Goal: Navigation & Orientation: Locate item on page

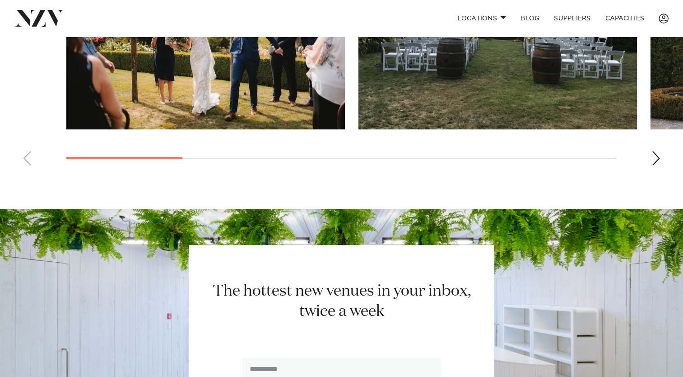
scroll to position [711, 0]
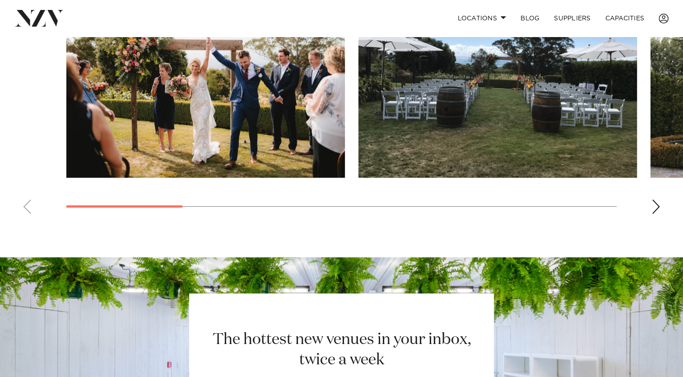
click at [659, 199] on div "Next slide" at bounding box center [655, 206] width 9 height 14
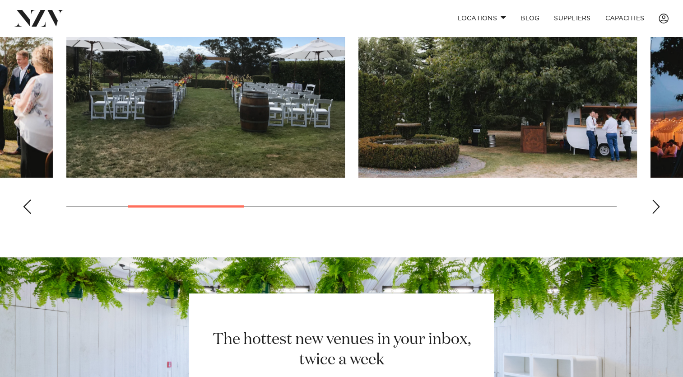
click at [659, 199] on div "Next slide" at bounding box center [655, 206] width 9 height 14
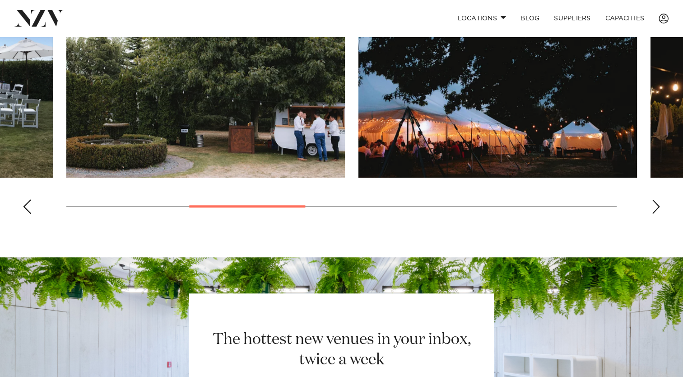
click at [659, 199] on div "Next slide" at bounding box center [655, 206] width 9 height 14
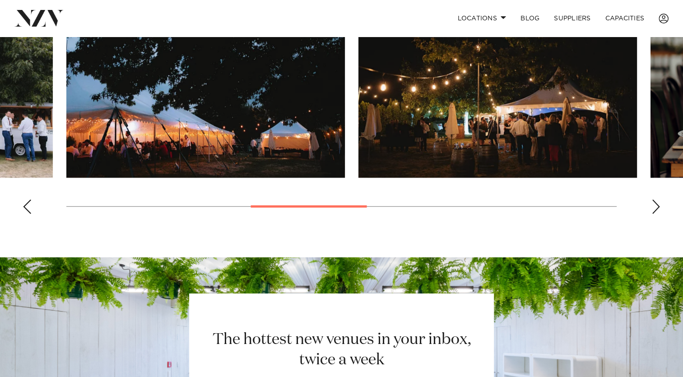
click at [659, 199] on div "Next slide" at bounding box center [655, 206] width 9 height 14
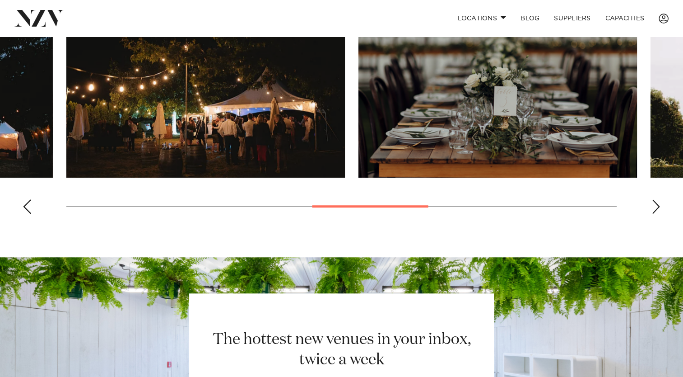
click at [659, 199] on div "Next slide" at bounding box center [655, 206] width 9 height 14
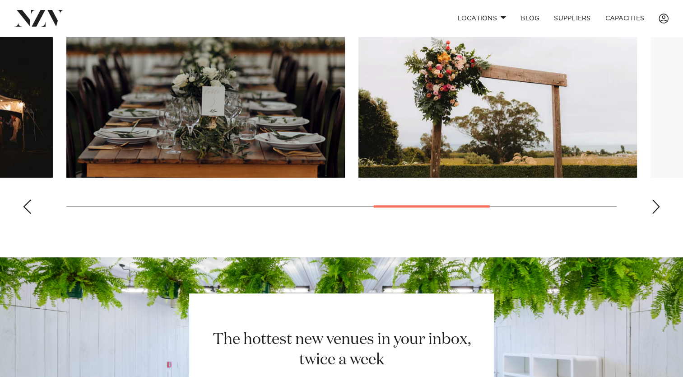
click at [659, 199] on div "Next slide" at bounding box center [655, 206] width 9 height 14
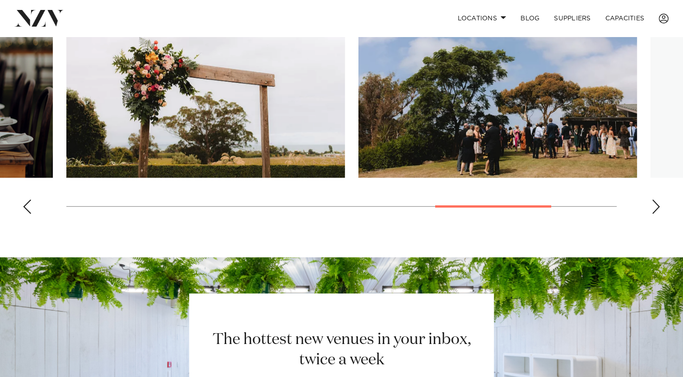
click at [659, 199] on div "Next slide" at bounding box center [655, 206] width 9 height 14
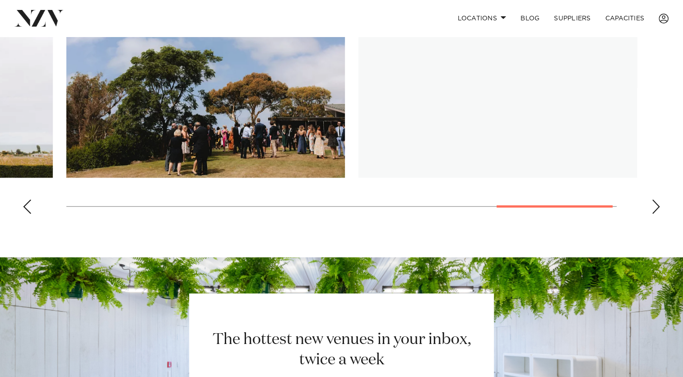
click at [659, 199] on div "Next slide" at bounding box center [655, 206] width 9 height 14
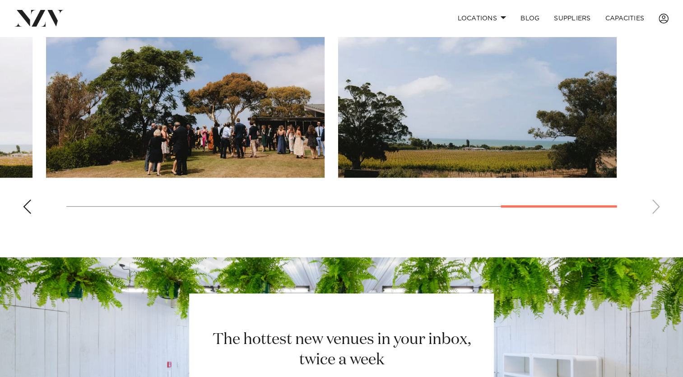
click at [21, 194] on swiper-container at bounding box center [341, 97] width 683 height 248
click at [30, 199] on div "Previous slide" at bounding box center [27, 206] width 9 height 14
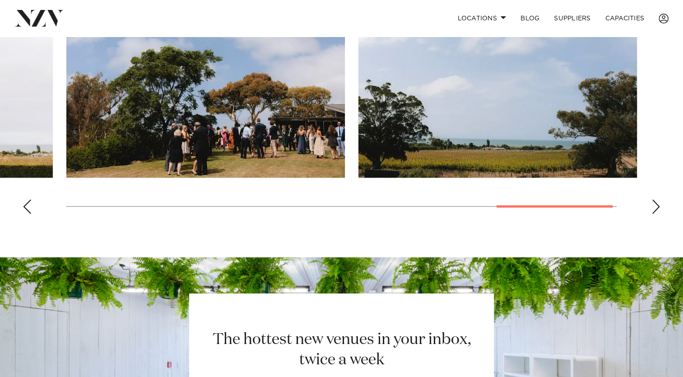
click at [30, 199] on div "Previous slide" at bounding box center [27, 206] width 9 height 14
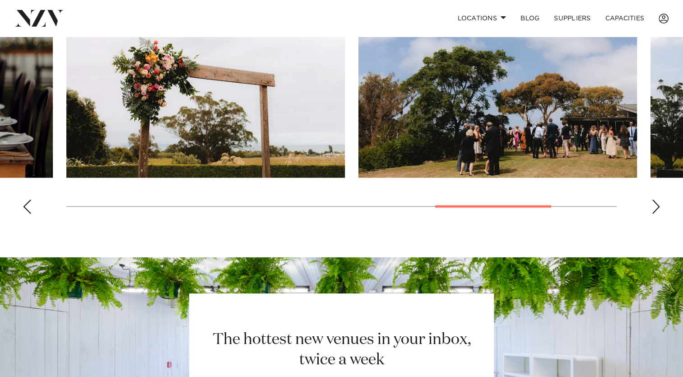
click at [30, 199] on div "Previous slide" at bounding box center [27, 206] width 9 height 14
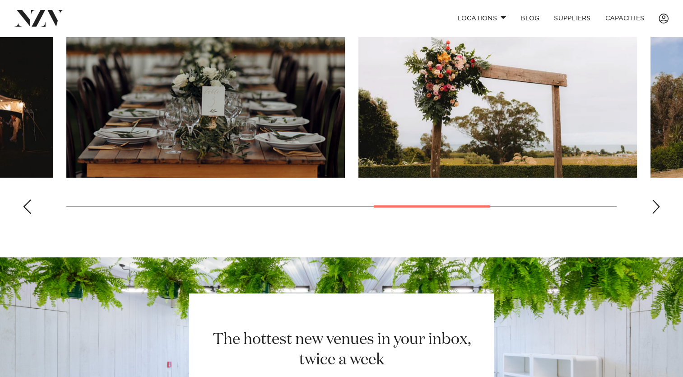
click at [30, 199] on div "Previous slide" at bounding box center [27, 206] width 9 height 14
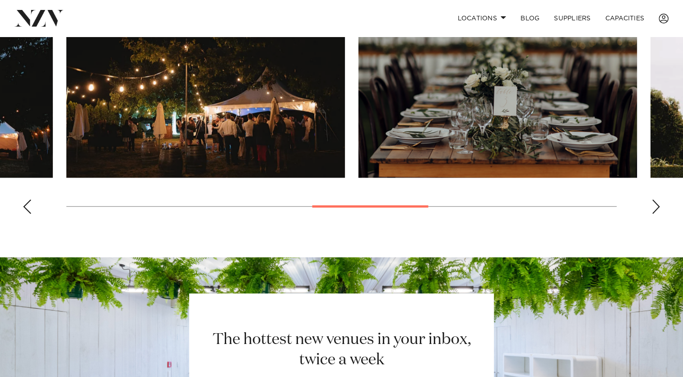
click at [32, 193] on swiper-container at bounding box center [341, 97] width 683 height 248
click at [27, 199] on div "Previous slide" at bounding box center [27, 206] width 9 height 14
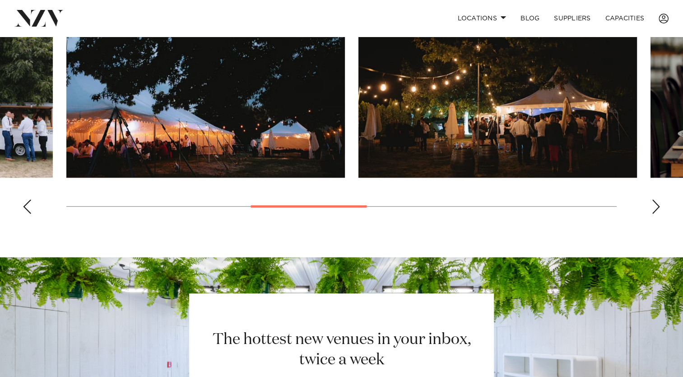
click at [27, 199] on div "Previous slide" at bounding box center [27, 206] width 9 height 14
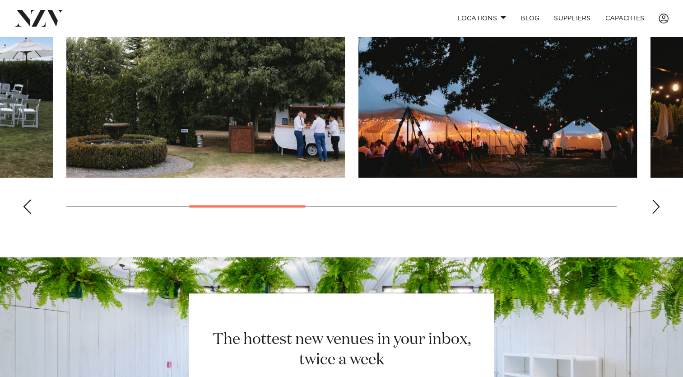
click at [312, 120] on img "3 / 9" at bounding box center [205, 75] width 279 height 205
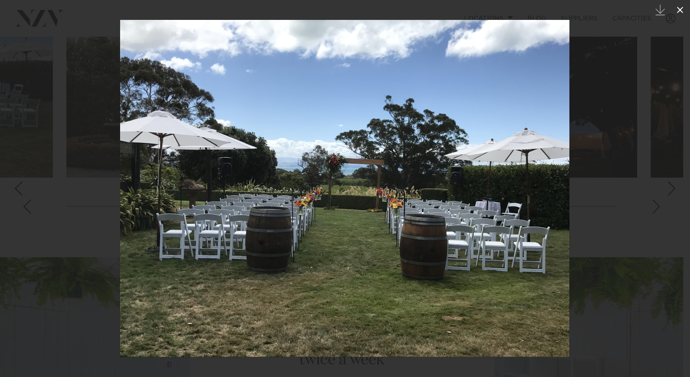
click at [682, 12] on icon at bounding box center [680, 10] width 6 height 6
